Goal: Transaction & Acquisition: Subscribe to service/newsletter

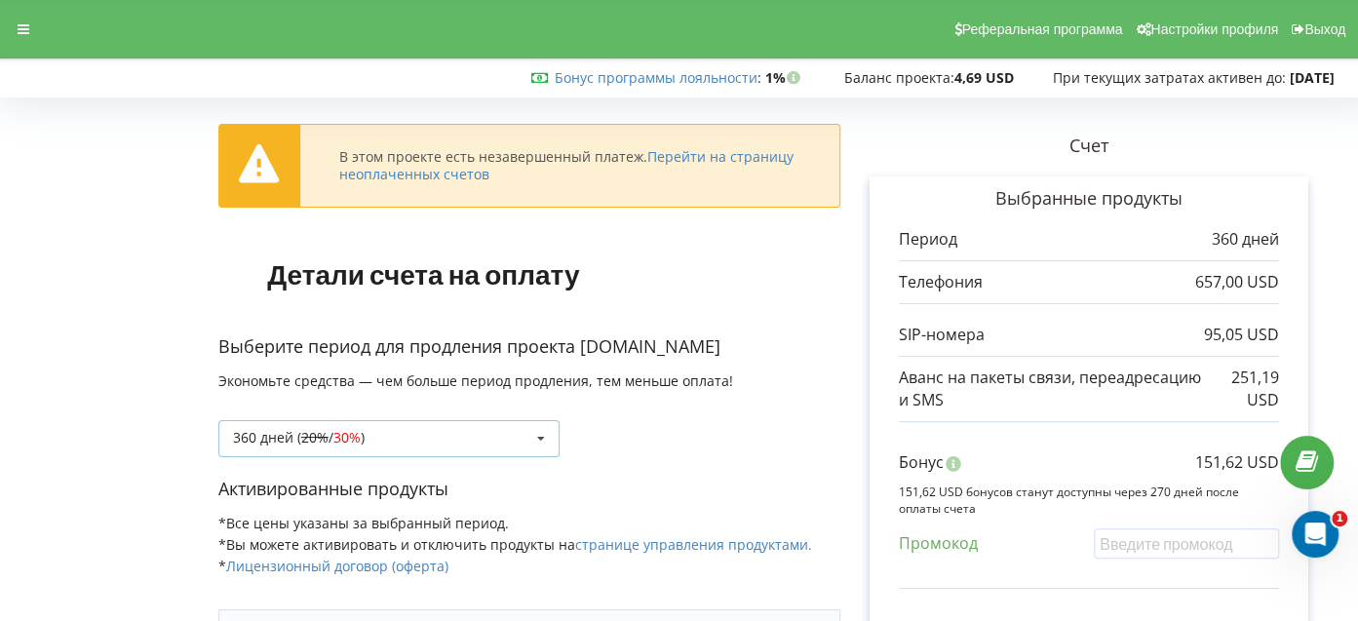
click at [493, 433] on div "360 дней ( 20% / 30% ) Пополнить баланс без периода 20% / 30% 30% / 40%" at bounding box center [388, 438] width 341 height 37
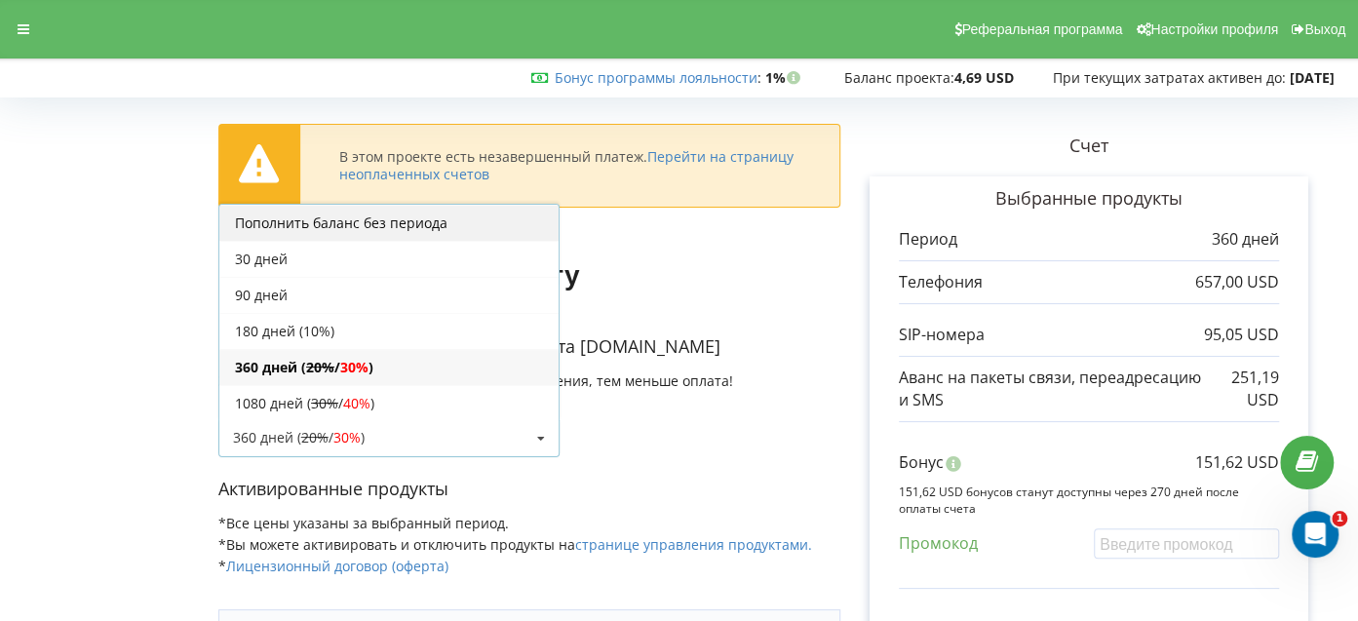
click at [342, 218] on div "Пополнить баланс без периода" at bounding box center [388, 223] width 339 height 36
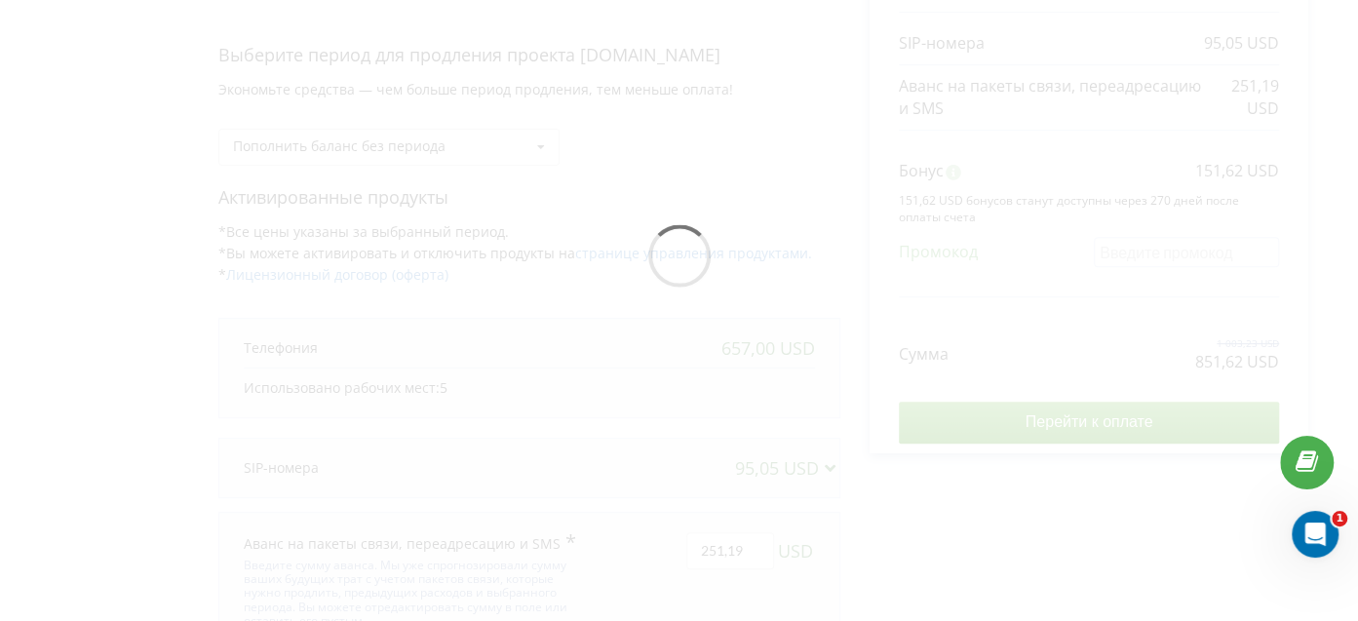
scroll to position [195, 0]
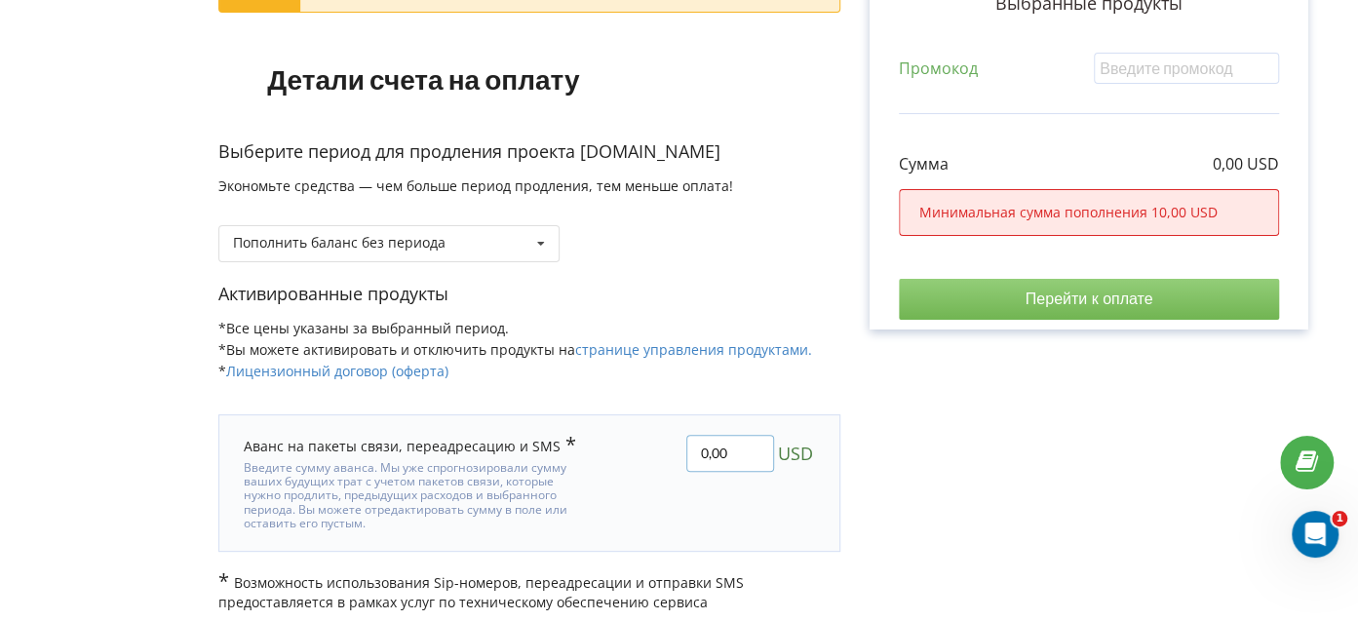
drag, startPoint x: 721, startPoint y: 447, endPoint x: 675, endPoint y: 448, distance: 45.8
click at [675, 448] on div "0,00 USD" at bounding box center [717, 483] width 224 height 124
type input "20"
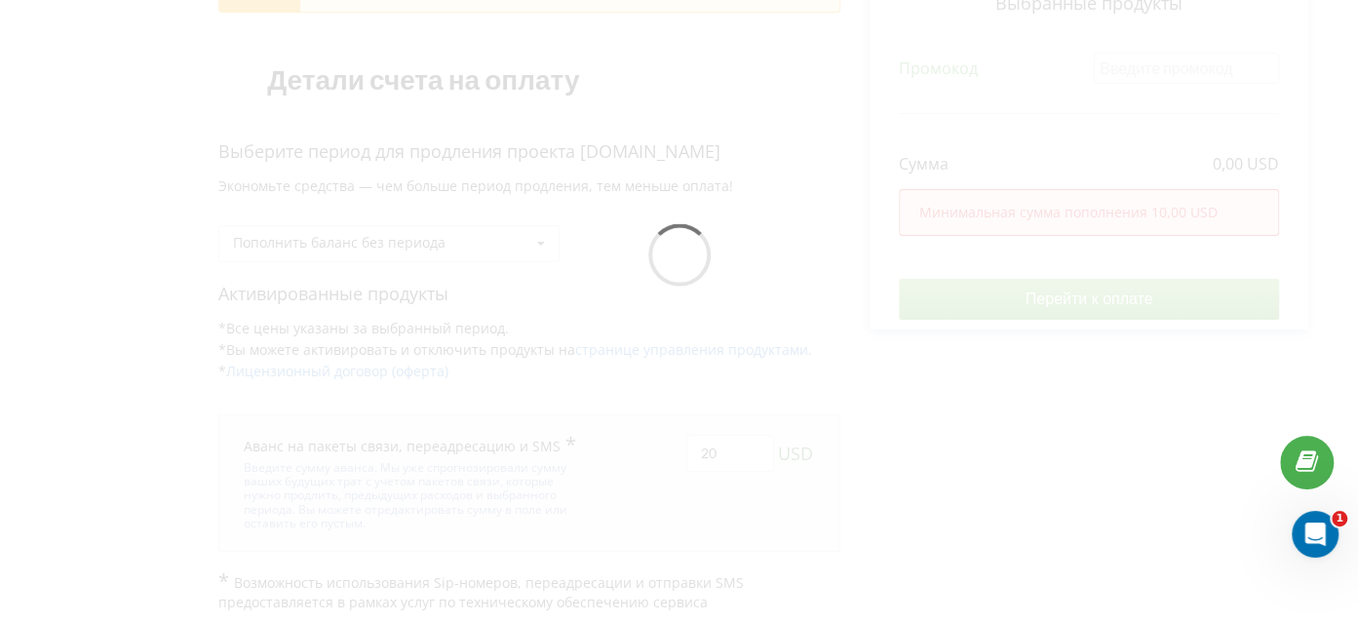
drag, startPoint x: 1084, startPoint y: 481, endPoint x: 1095, endPoint y: 443, distance: 39.5
click at [1084, 481] on div "В этом проекте есть незавершенный платеж. Перейти на страницу неоплаченных счет…" at bounding box center [678, 260] width 1317 height 703
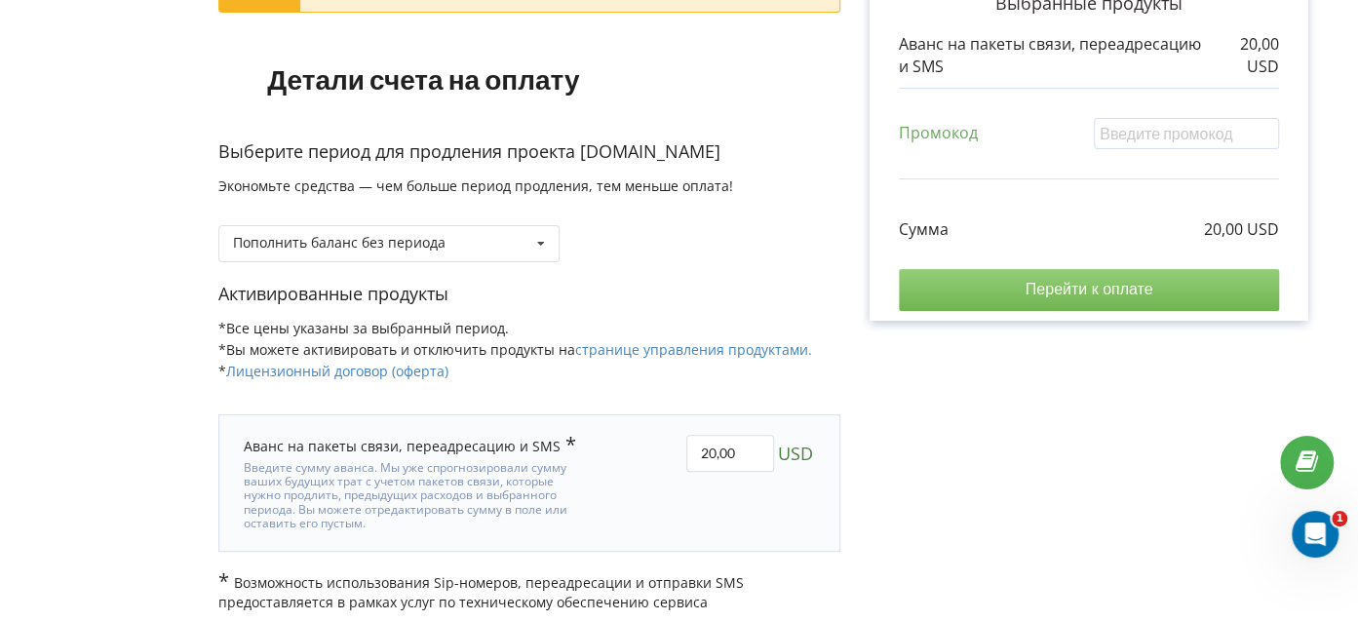
click at [1161, 277] on input "Перейти к оплате" at bounding box center [1089, 289] width 380 height 41
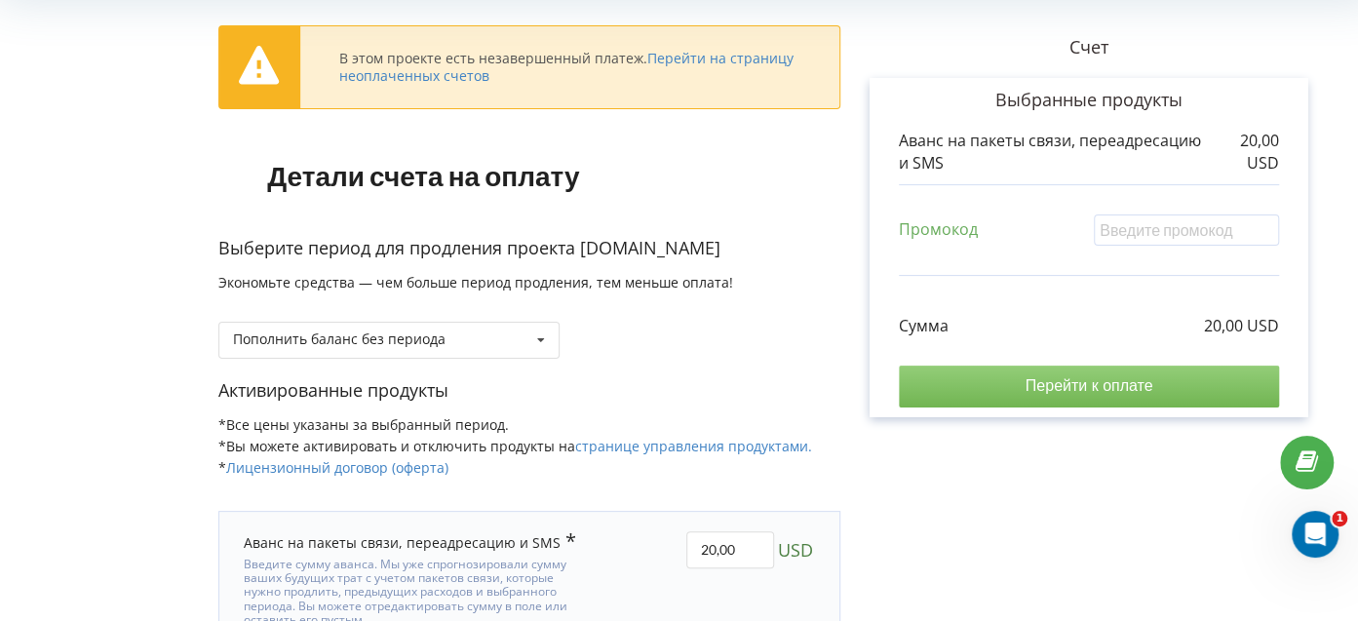
scroll to position [0, 0]
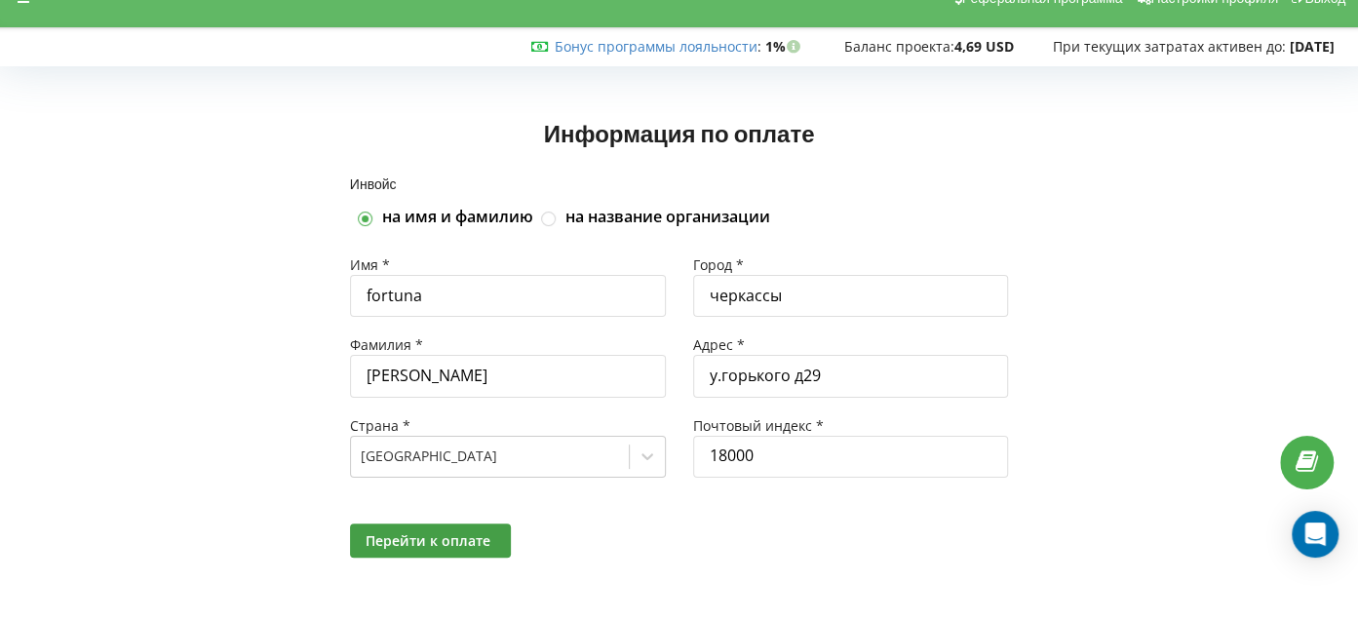
click at [421, 556] on div "Перейти к оплате" at bounding box center [679, 540] width 687 height 61
click at [432, 544] on span "Перейти к оплате" at bounding box center [428, 540] width 125 height 19
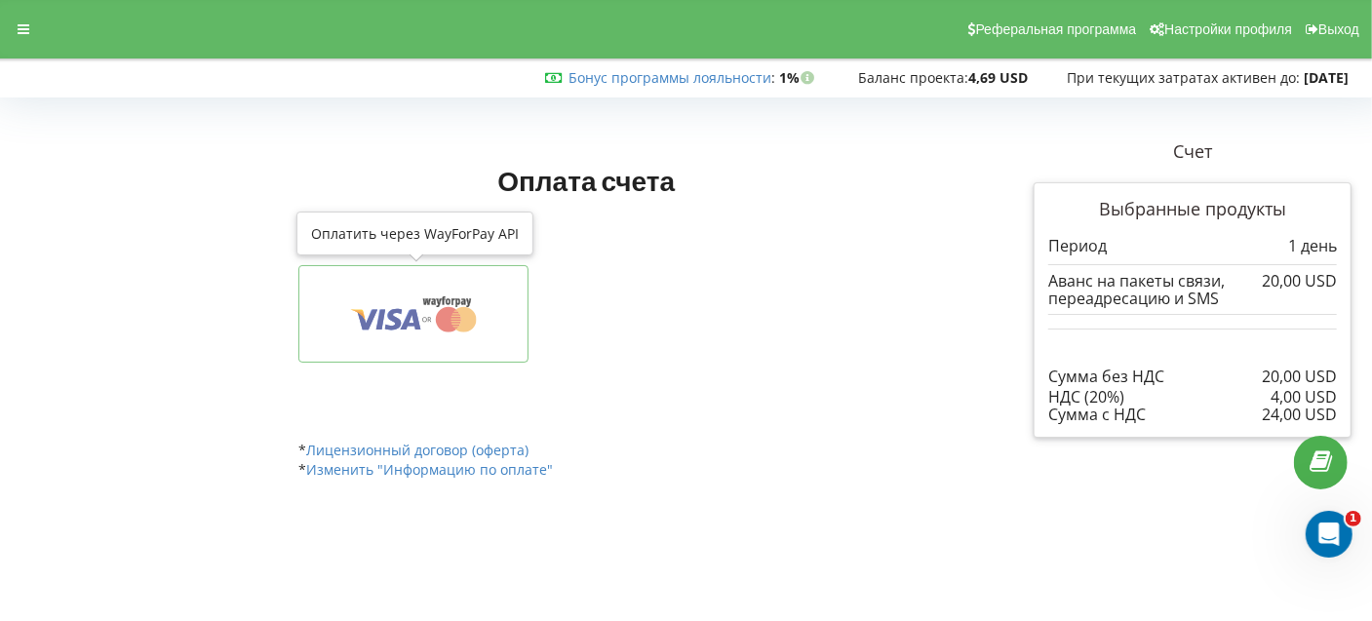
click at [424, 333] on button at bounding box center [413, 314] width 230 height 98
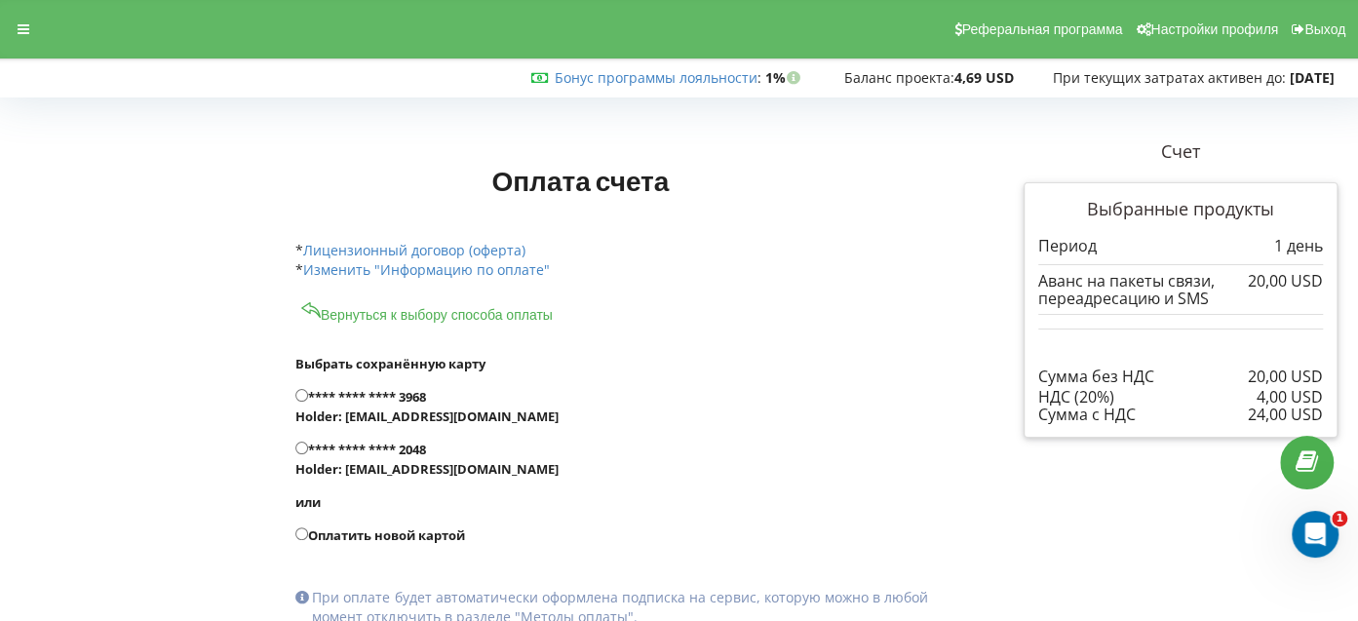
click at [297, 396] on input "**** **** **** 3968 Holder: [EMAIL_ADDRESS][DOMAIN_NAME]" at bounding box center [301, 395] width 13 height 13
radio input "true"
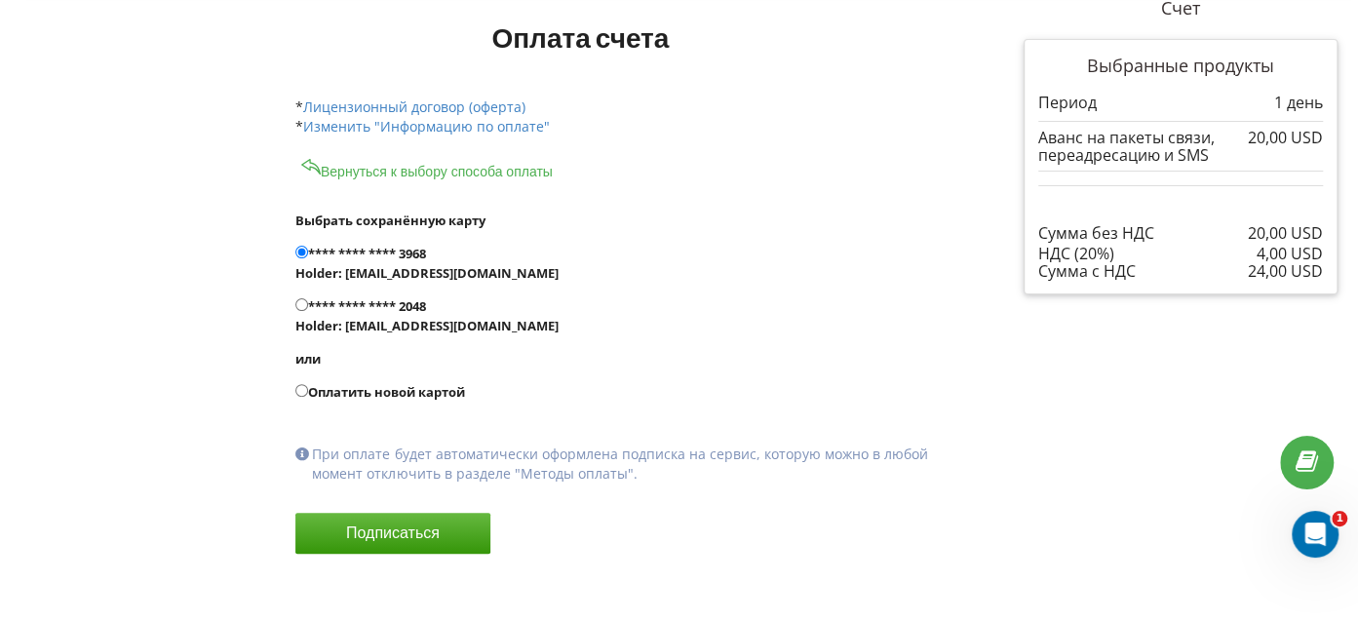
scroll to position [155, 0]
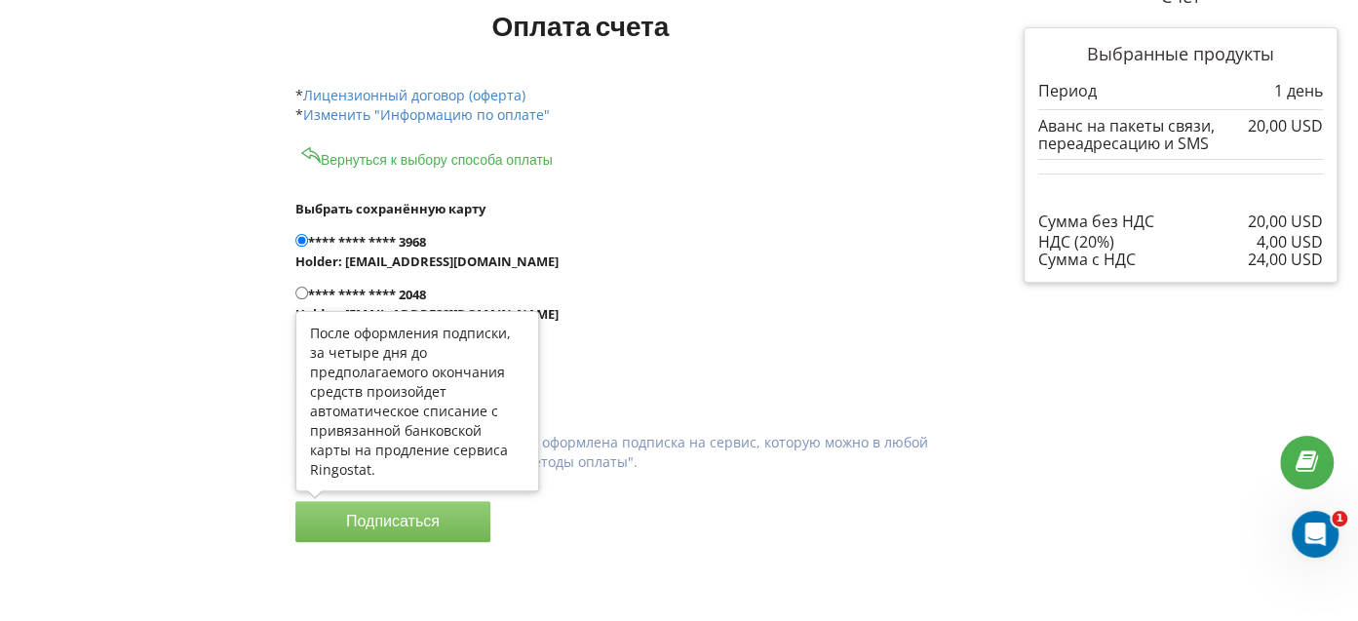
click at [380, 508] on button "Подписаться" at bounding box center [392, 521] width 195 height 41
